Goal: Find specific page/section: Find specific page/section

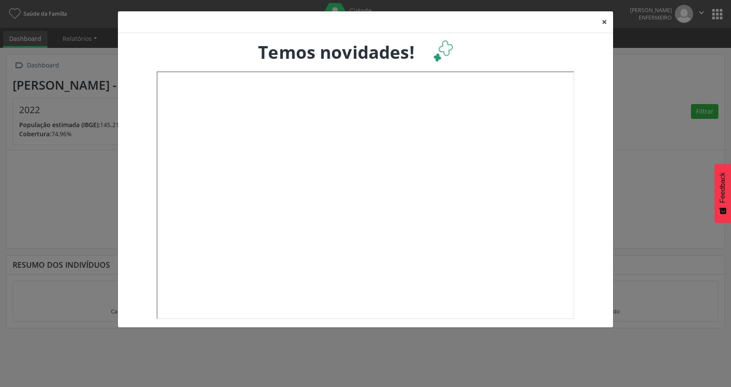
click at [606, 21] on button "×" at bounding box center [604, 21] width 17 height 21
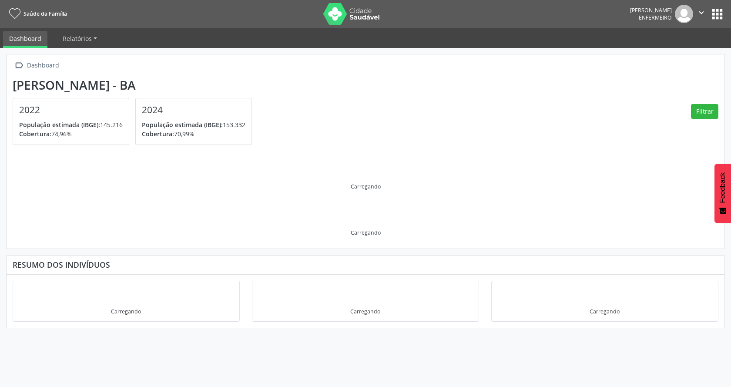
click at [721, 17] on button "apps" at bounding box center [717, 14] width 15 height 15
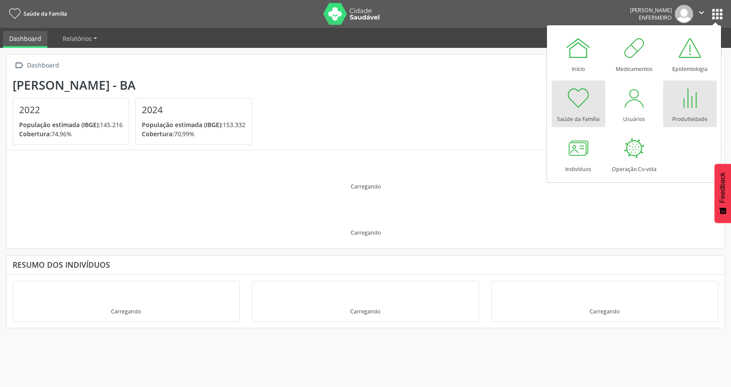
click at [690, 105] on div at bounding box center [690, 98] width 26 height 26
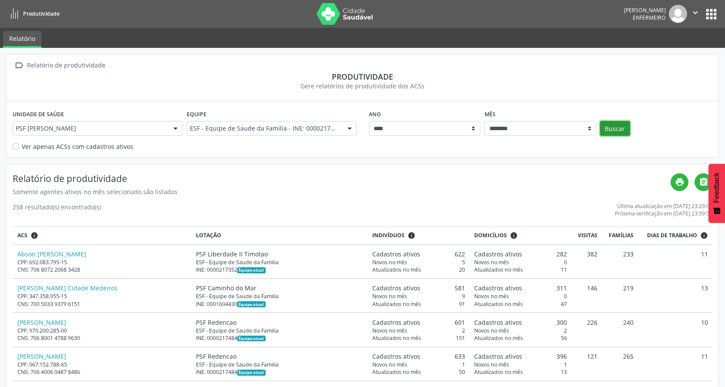
click at [618, 133] on button "Buscar" at bounding box center [615, 128] width 30 height 15
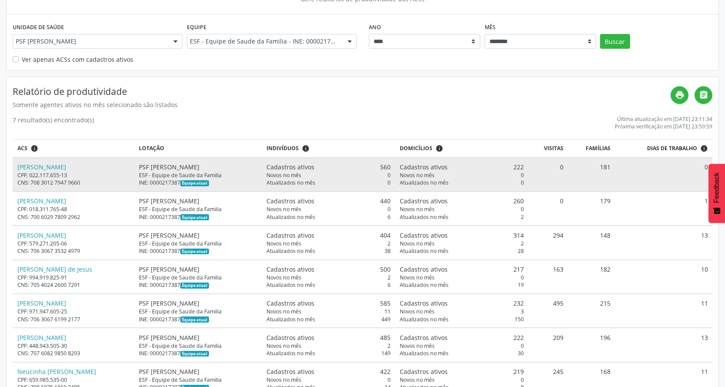
scroll to position [115, 0]
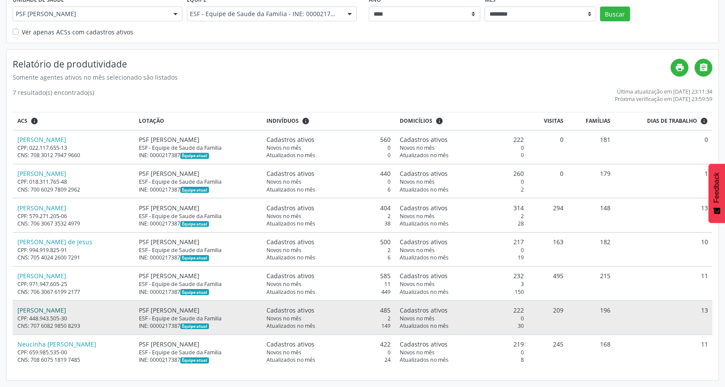
click at [66, 307] on link "[PERSON_NAME]" at bounding box center [41, 310] width 49 height 8
